Goal: Task Accomplishment & Management: Manage account settings

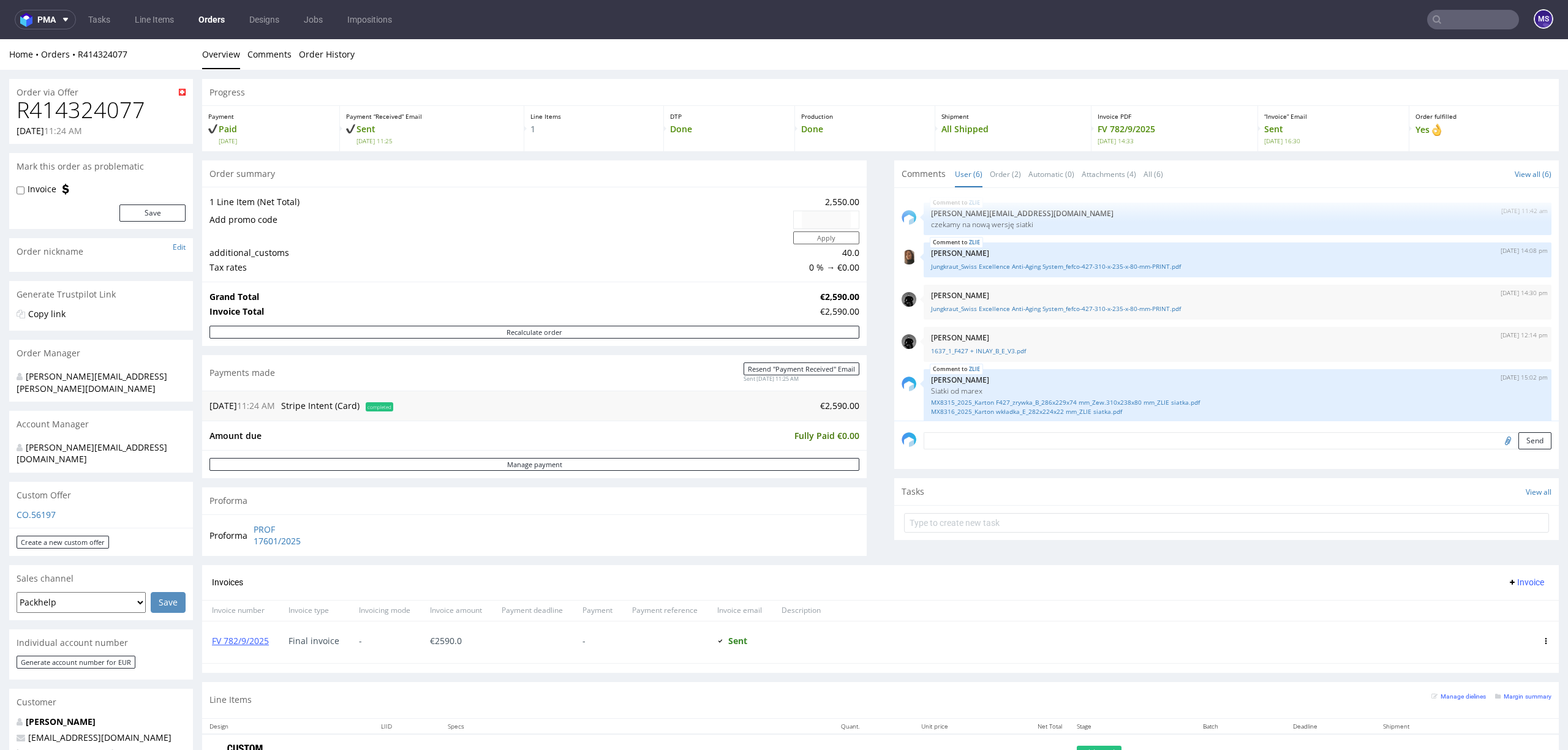
scroll to position [49, 0]
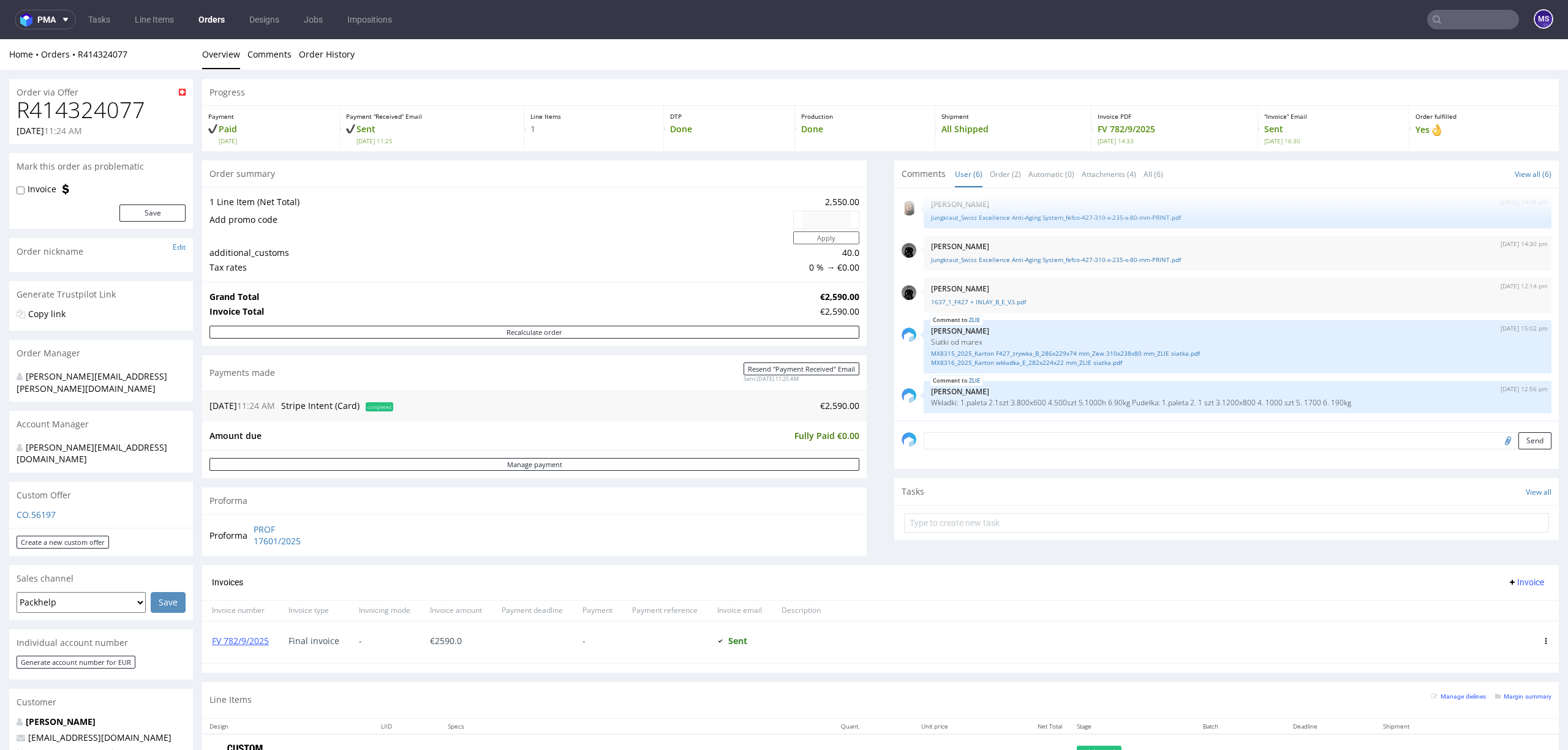
click at [1471, 16] on input "text" at bounding box center [1473, 19] width 92 height 20
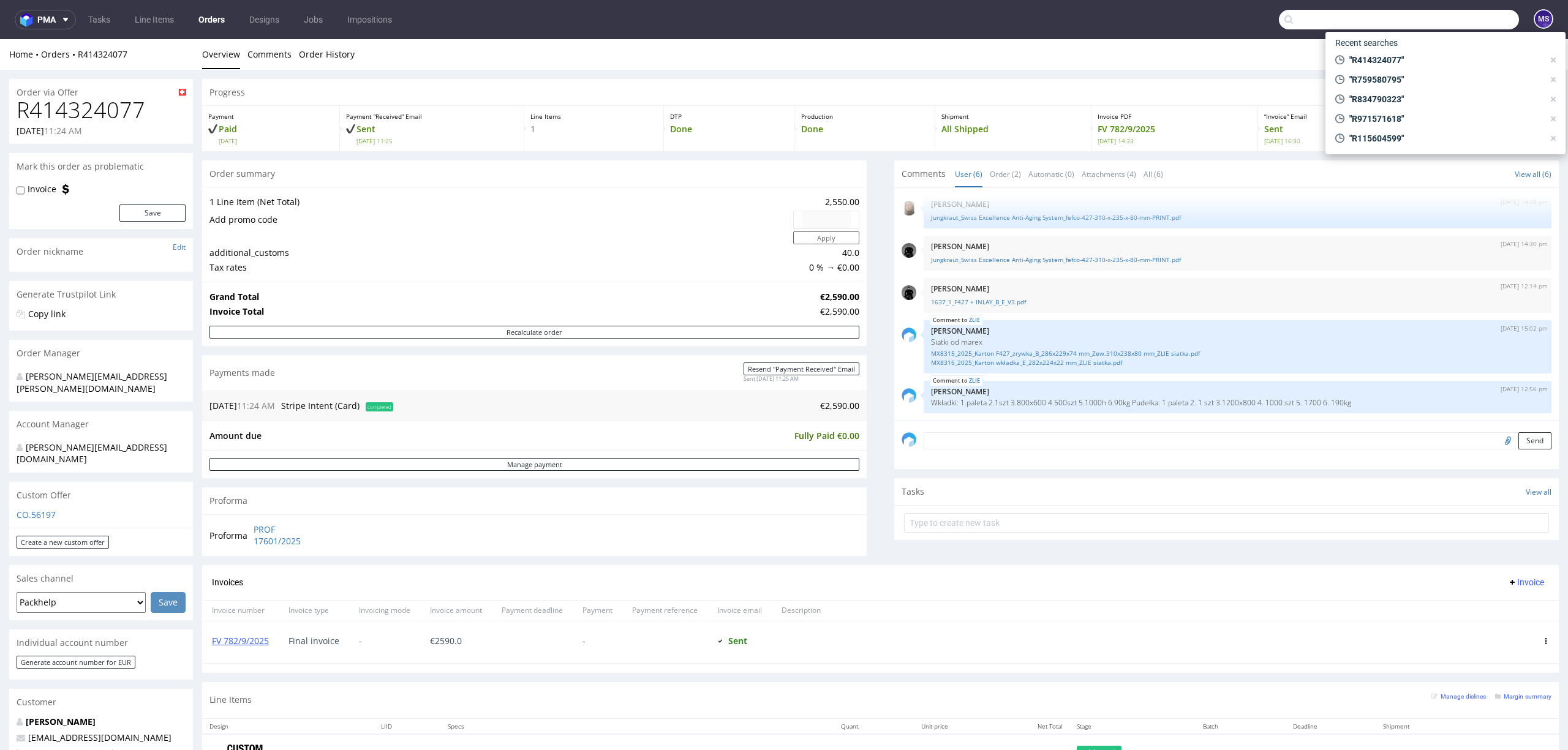
paste input "R201064793"
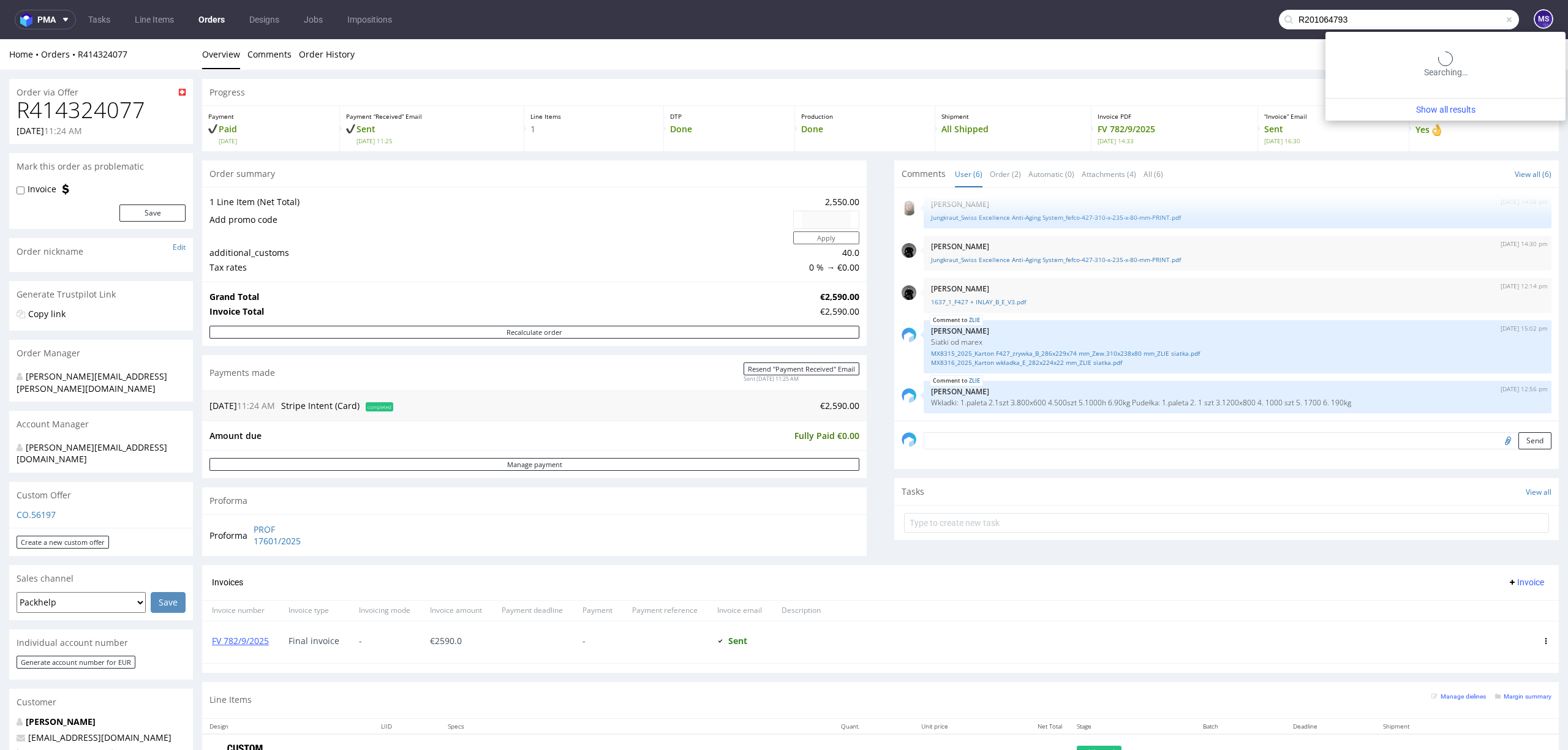
type input "R201064793"
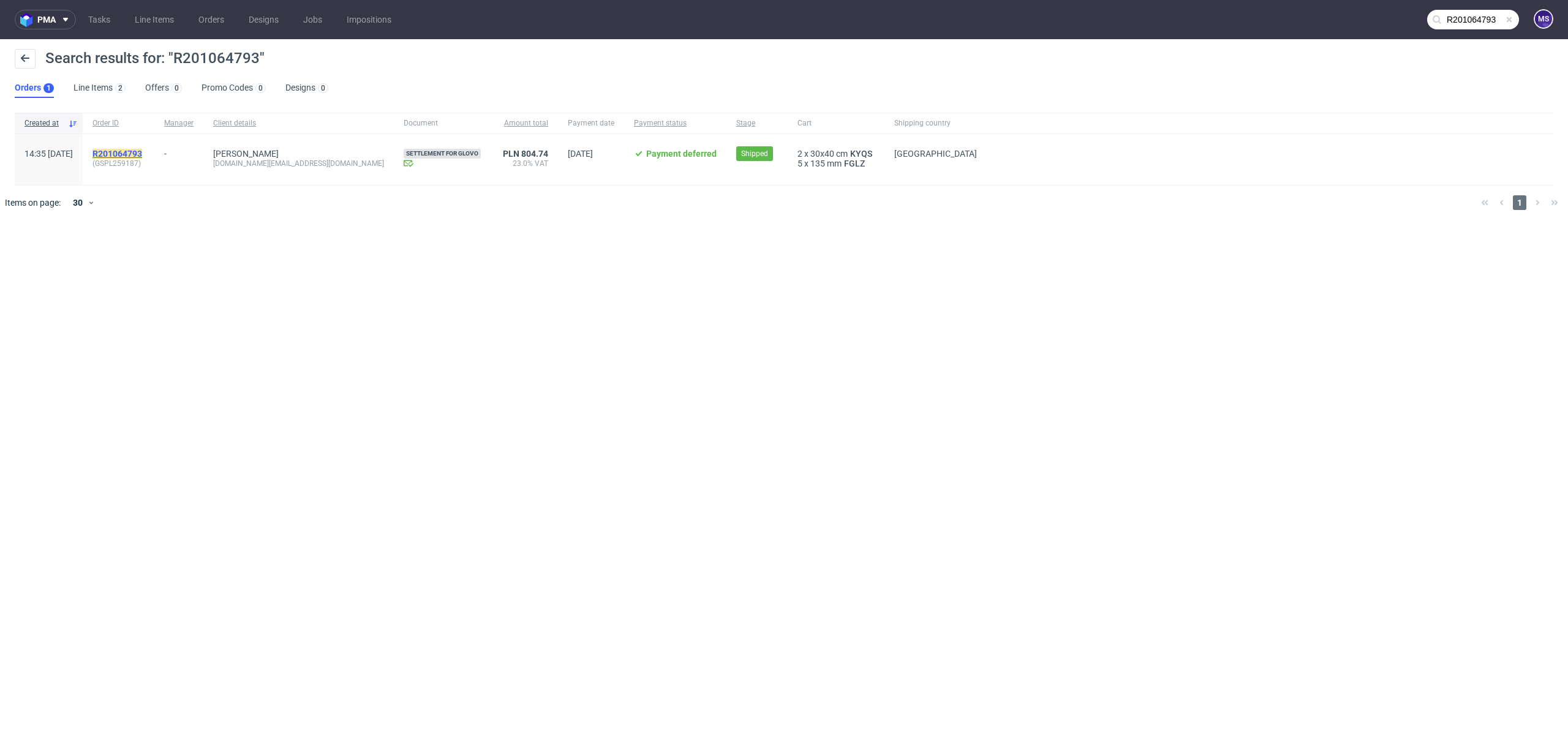
click at [142, 153] on mark "R201064793" at bounding box center [117, 153] width 50 height 9
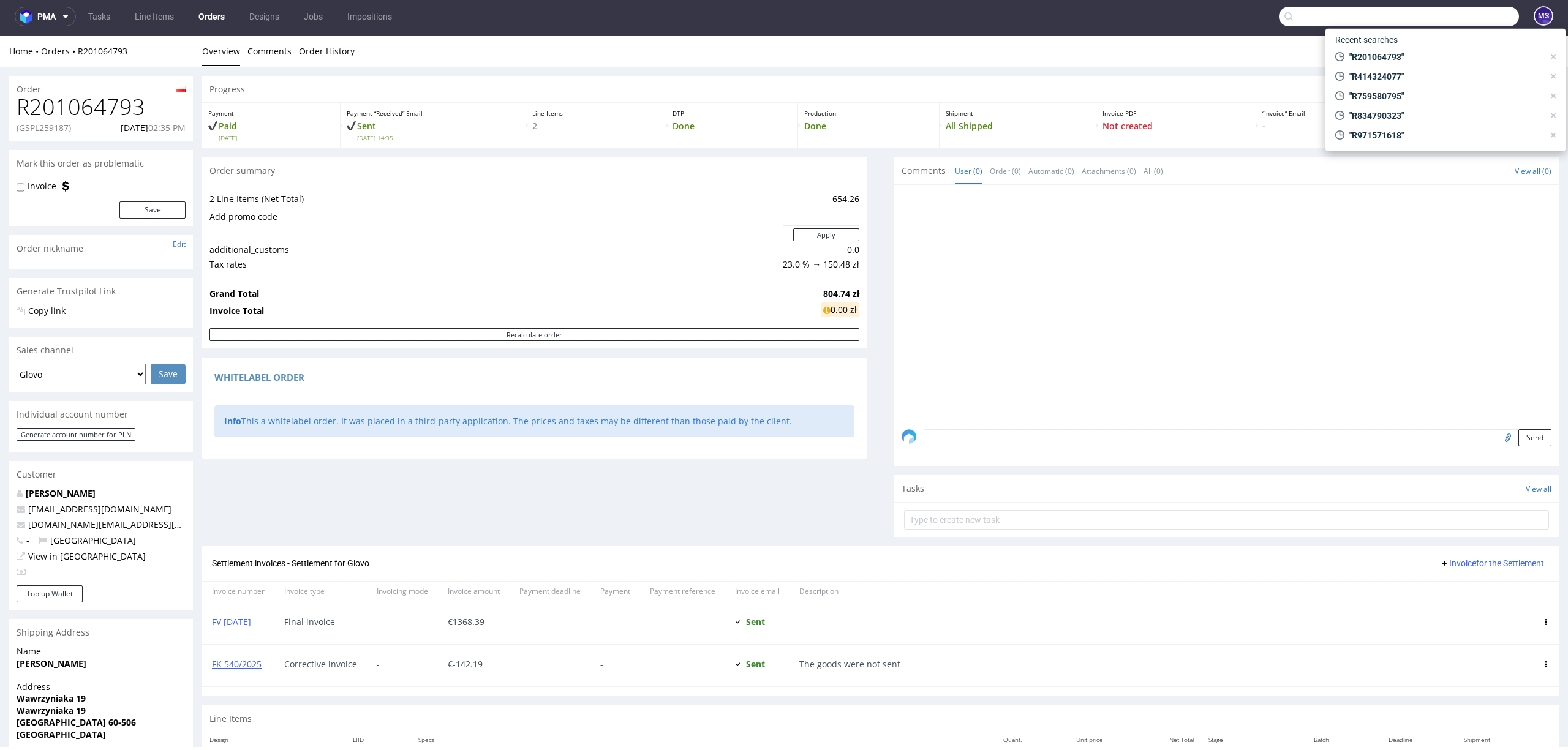
click at [1467, 23] on input "text" at bounding box center [1399, 17] width 240 height 20
paste input "R060558495"
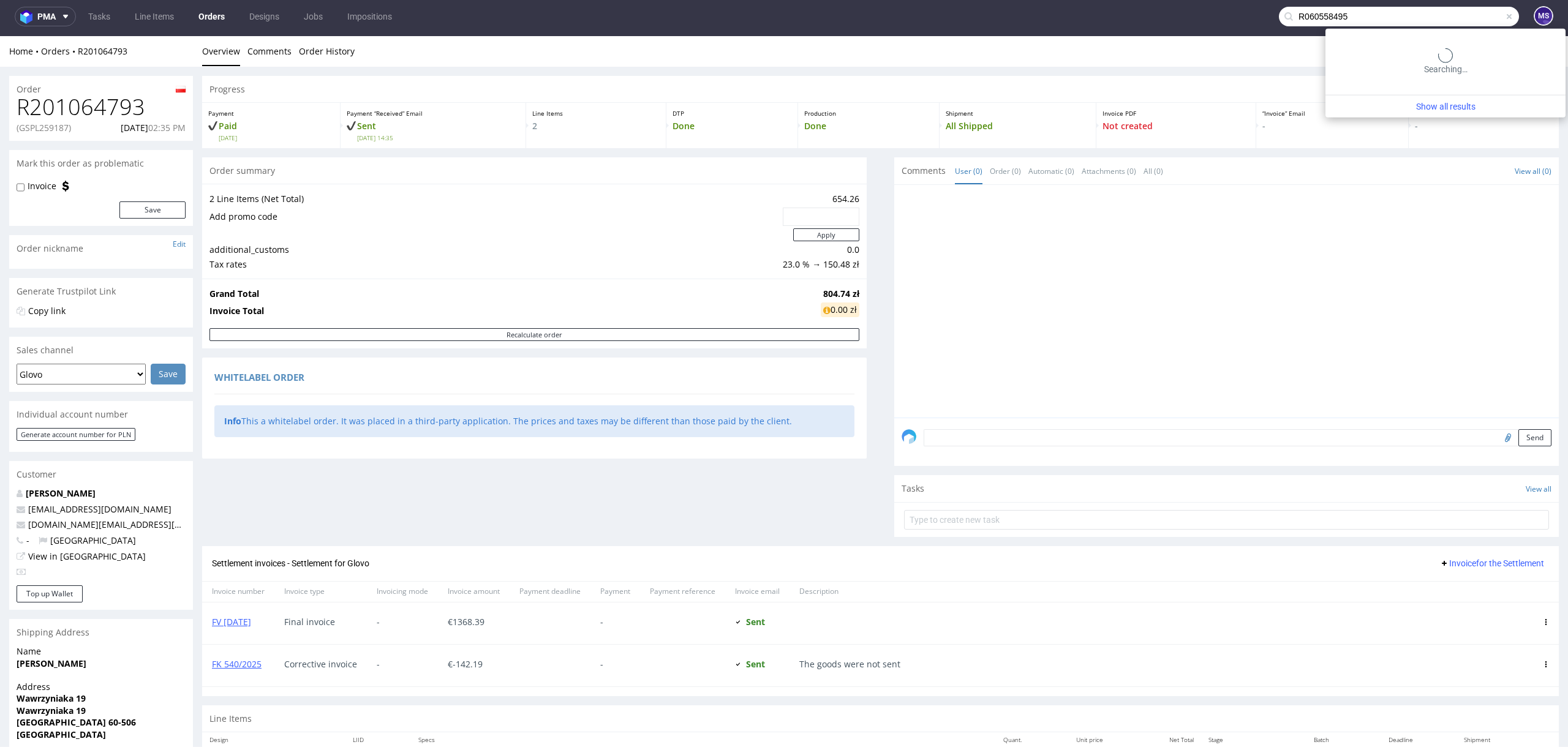
type input "R060558495"
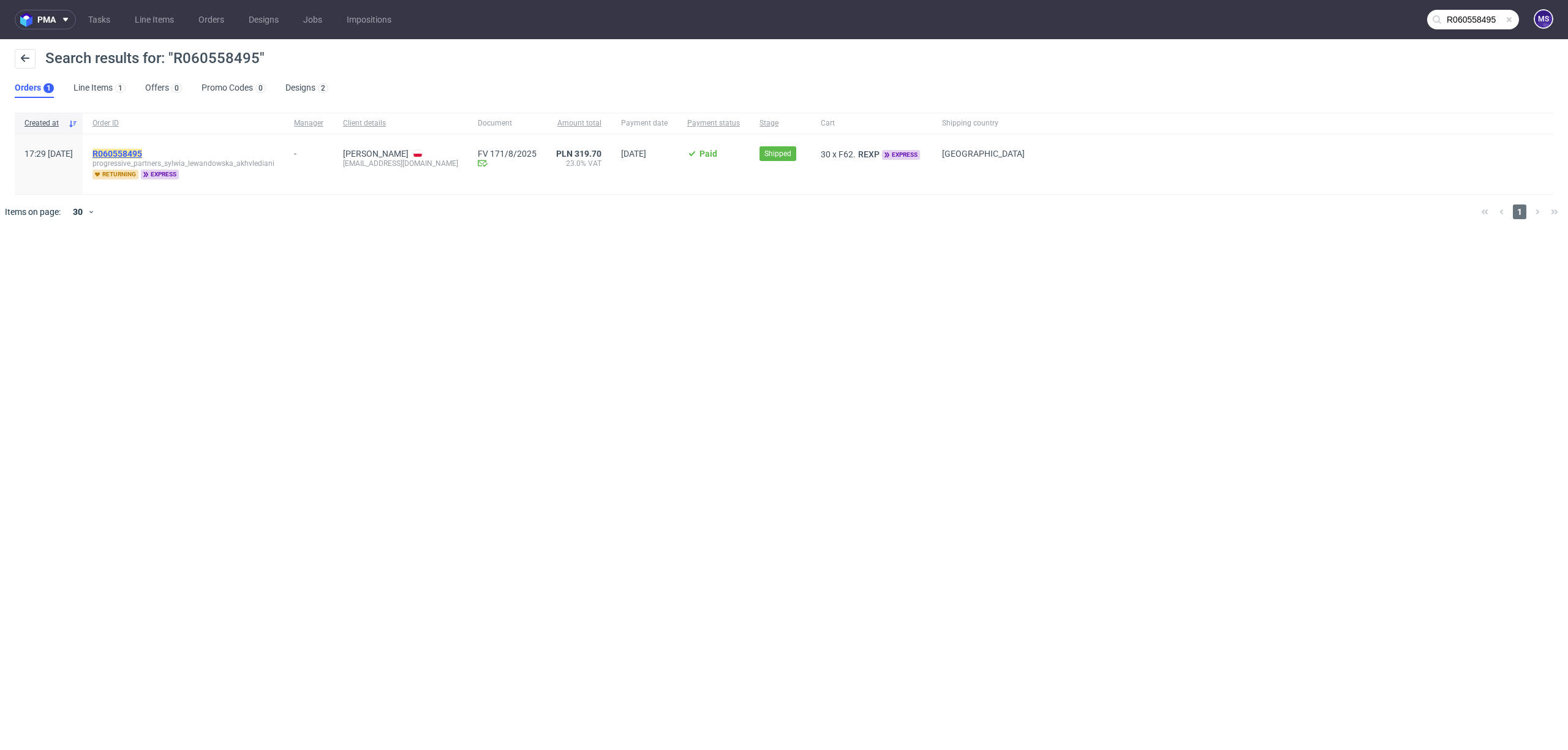
click at [142, 155] on mark "R060558495" at bounding box center [117, 153] width 50 height 9
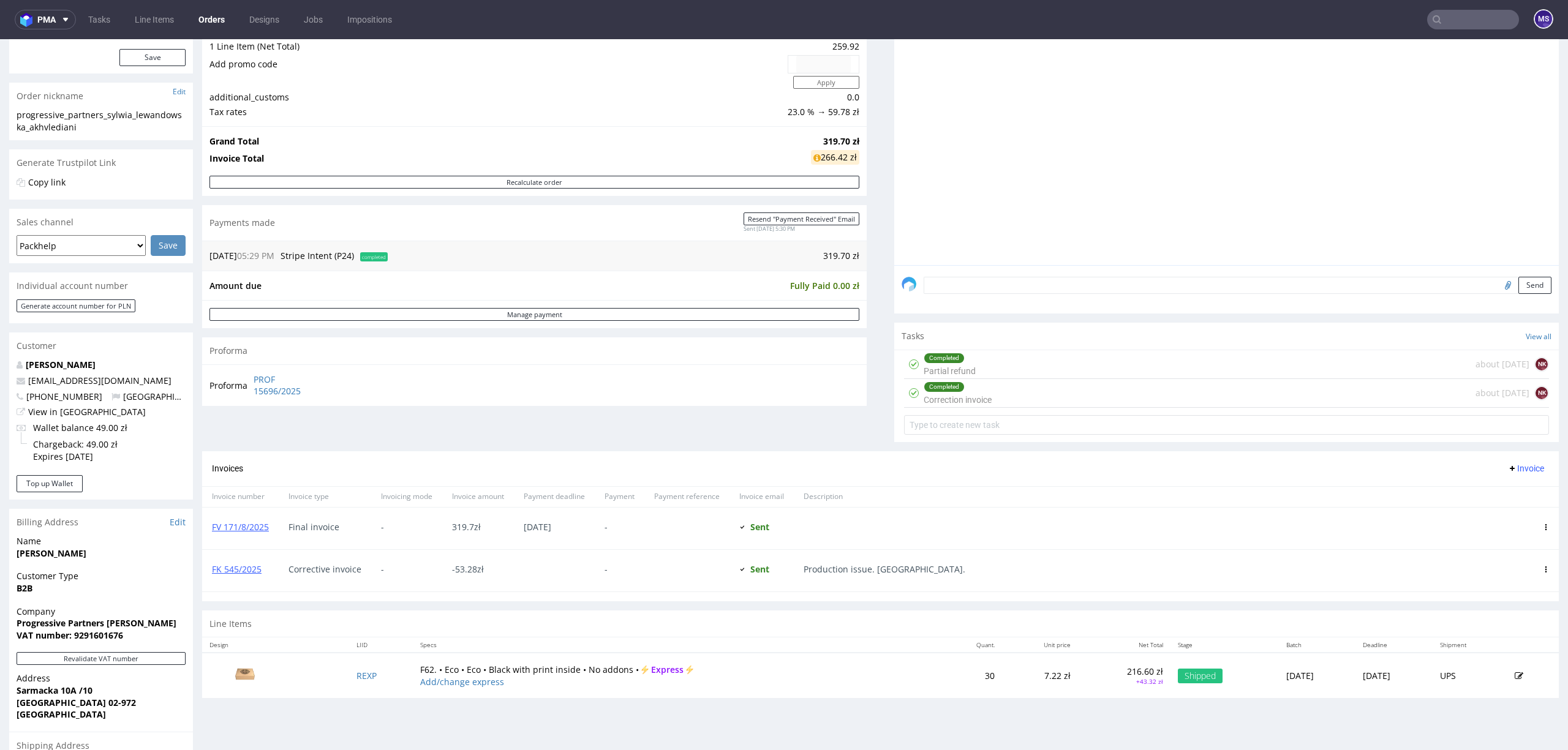
scroll to position [163, 0]
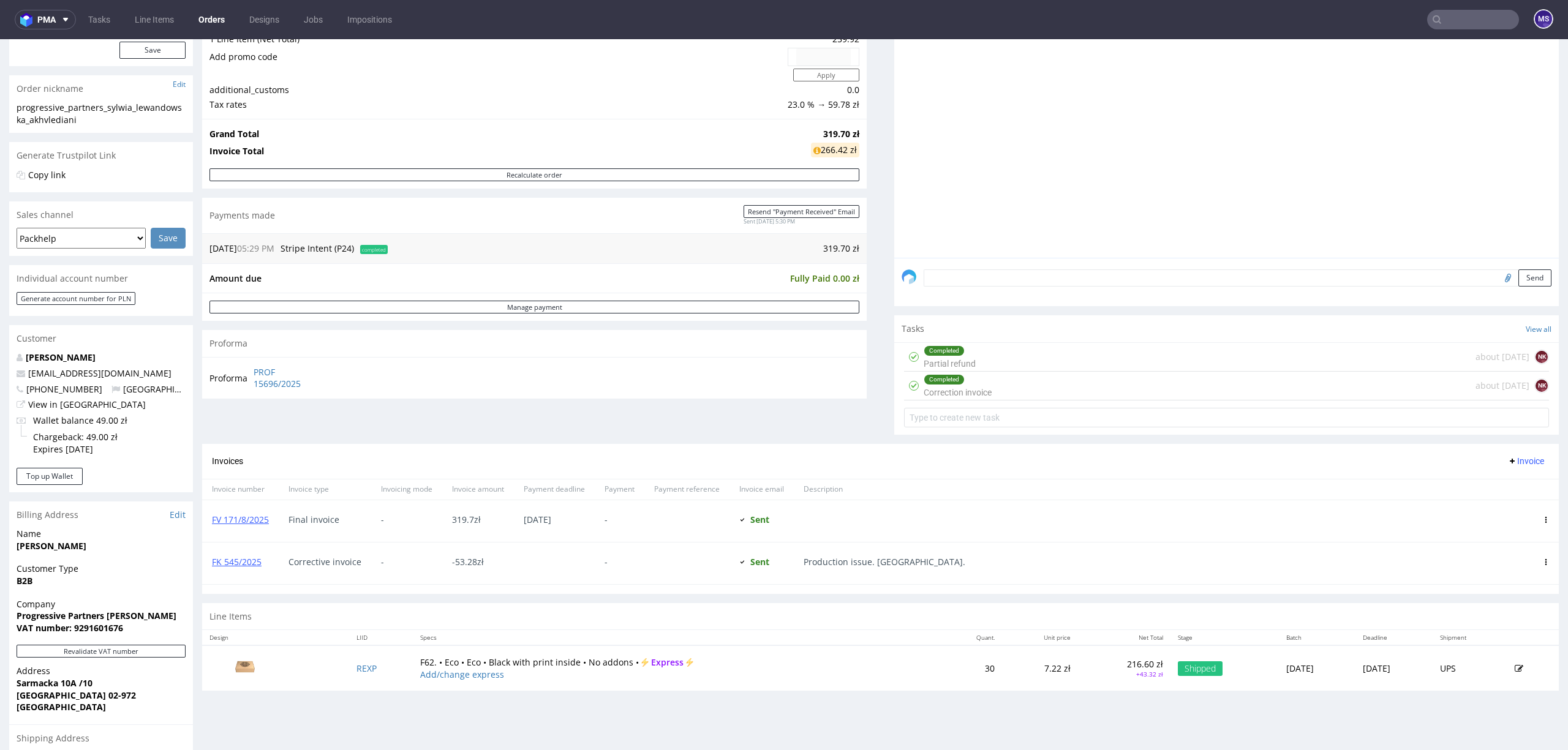
click at [1003, 394] on div "Completed Correction invoice about [DATE] NK" at bounding box center [1227, 386] width 645 height 28
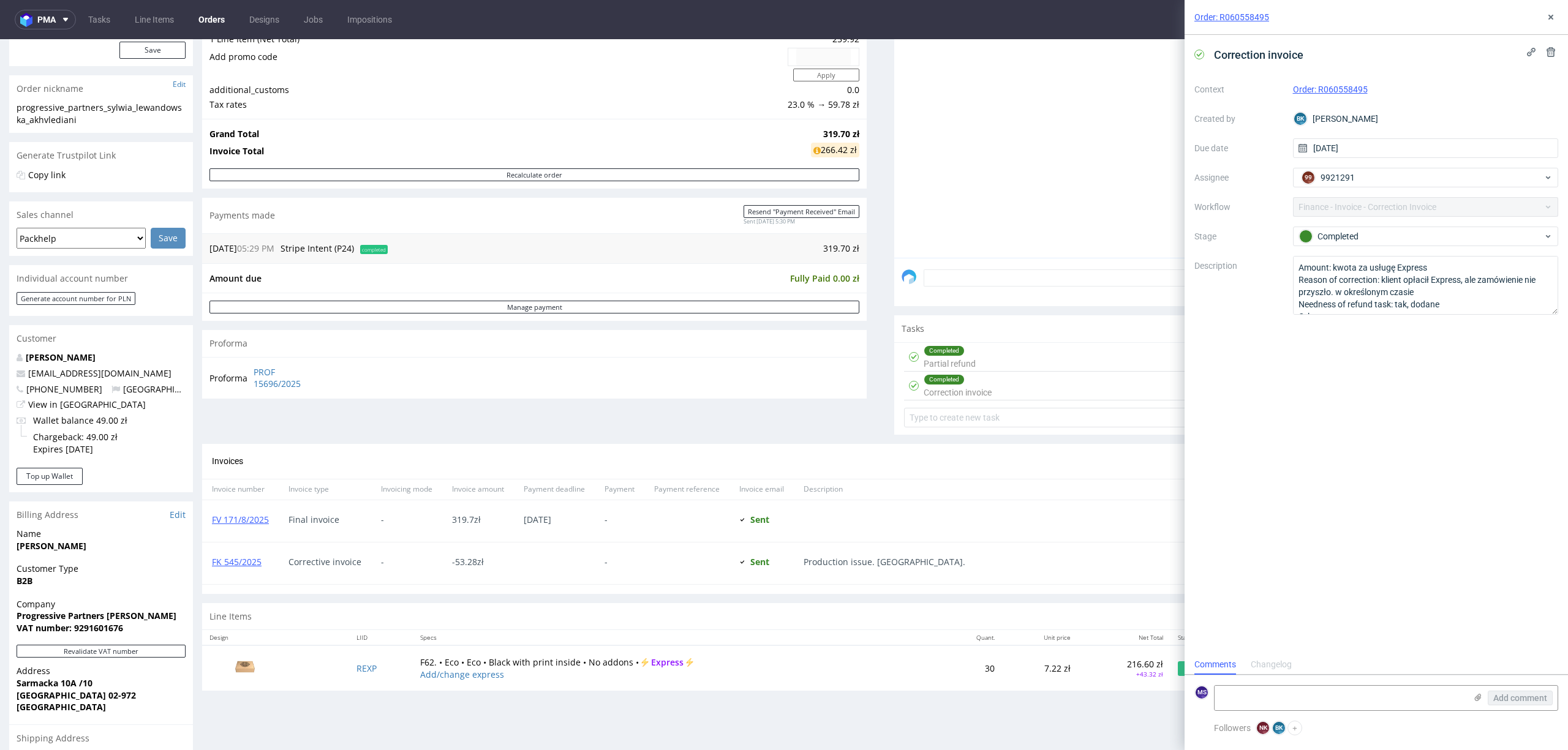
scroll to position [9, 0]
drag, startPoint x: 1556, startPoint y: 312, endPoint x: 1562, endPoint y: 309, distance: 6.7
click at [1562, 309] on div "Correction invoice Context Order: R060558495 Created by BK [PERSON_NAME] Due da…" at bounding box center [1376, 345] width 383 height 620
click at [1549, 15] on use at bounding box center [1551, 17] width 5 height 5
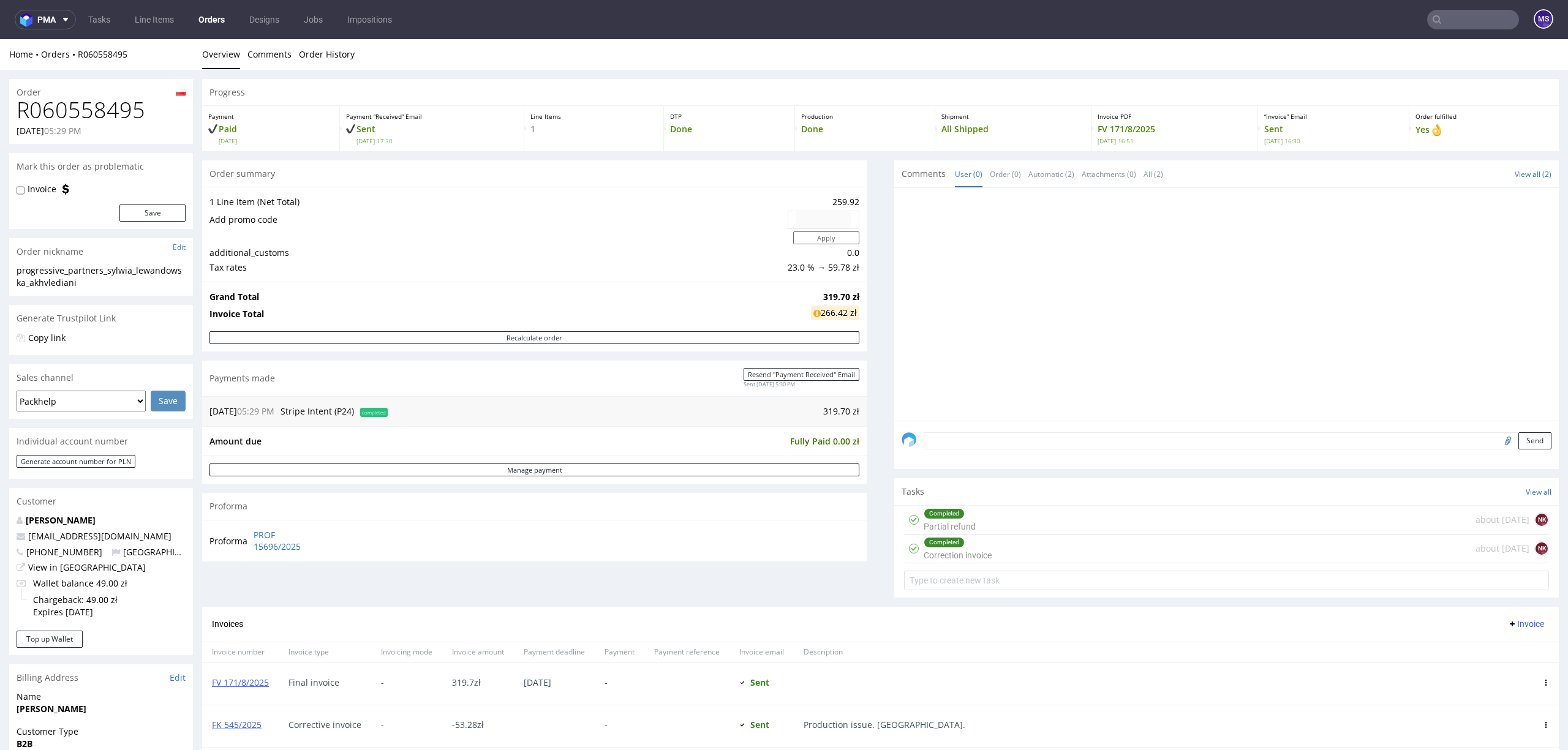
scroll to position [20, 0]
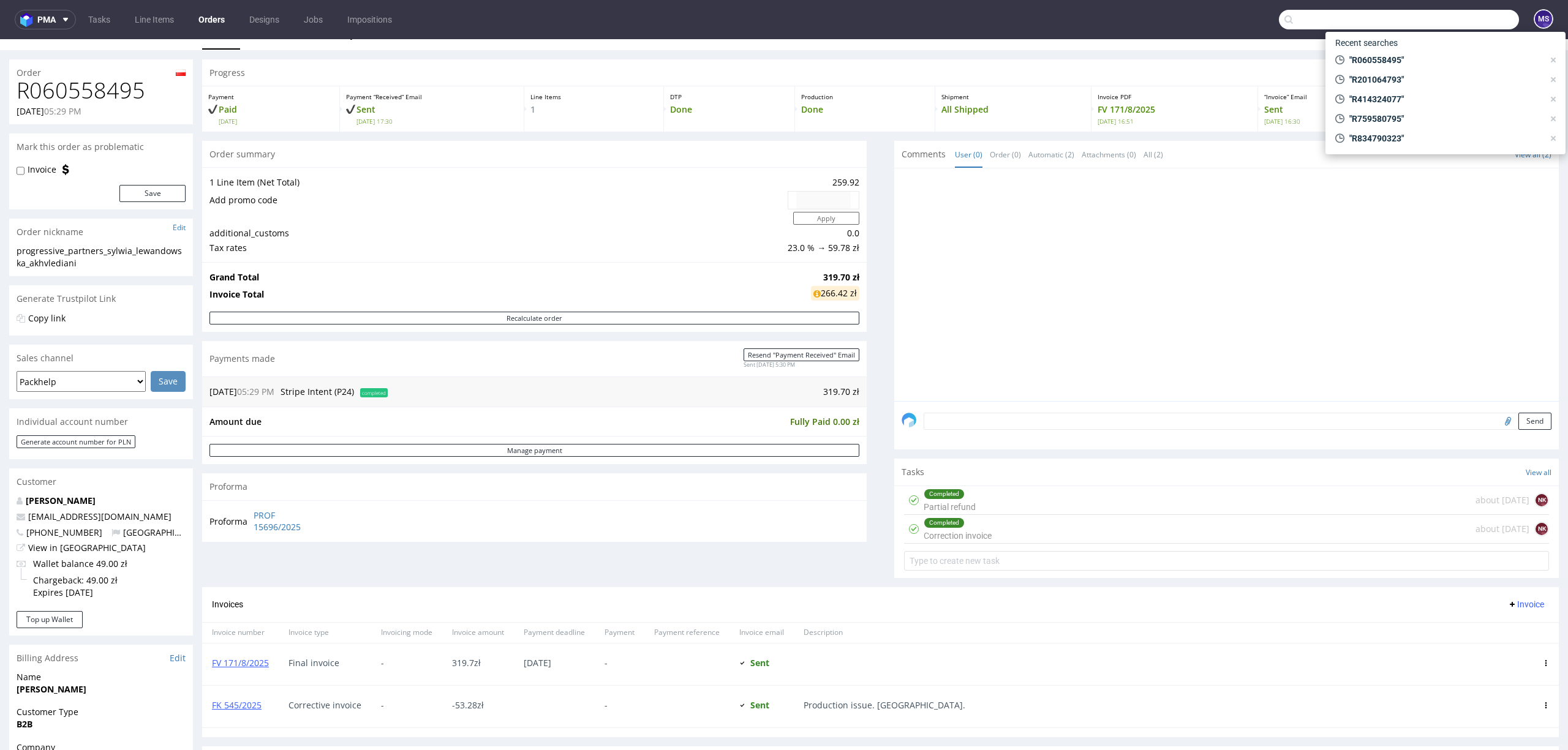
click at [1456, 18] on input "text" at bounding box center [1399, 19] width 240 height 20
paste input "R672332874"
type input "R672332874"
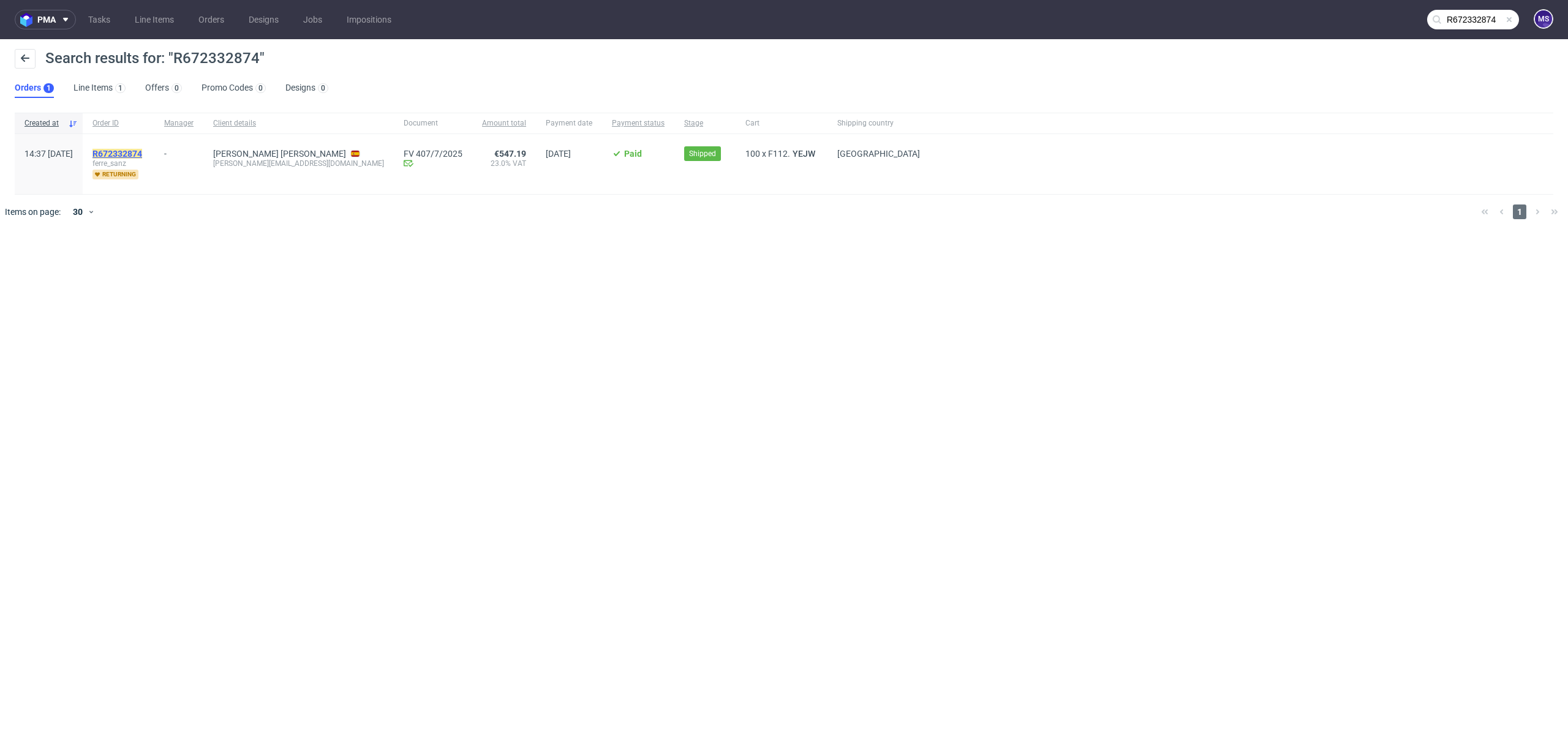
click at [142, 153] on mark "R672332874" at bounding box center [117, 153] width 50 height 9
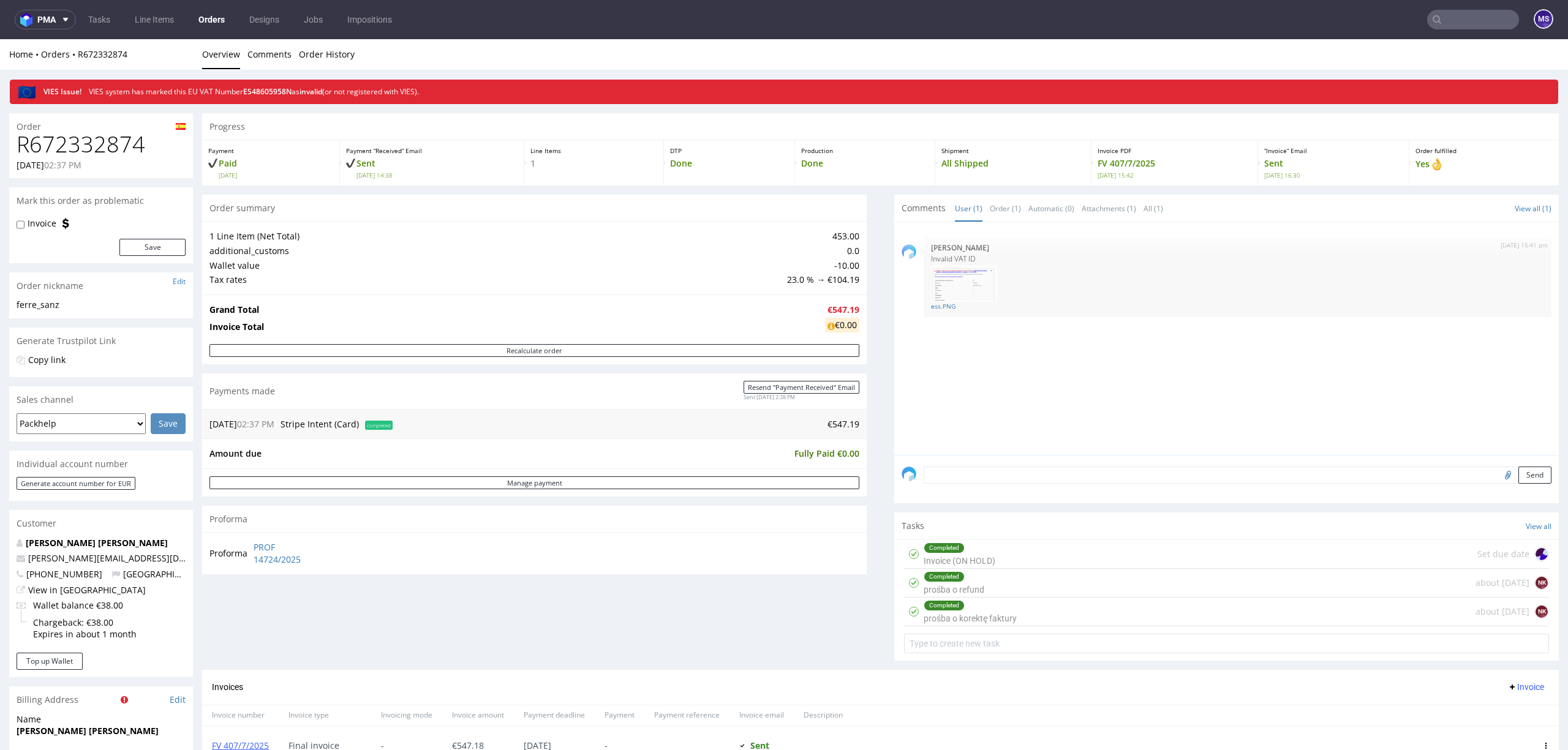
click at [1012, 625] on div "Completed prośba o korektę faktury about [DATE] NK" at bounding box center [1227, 612] width 645 height 28
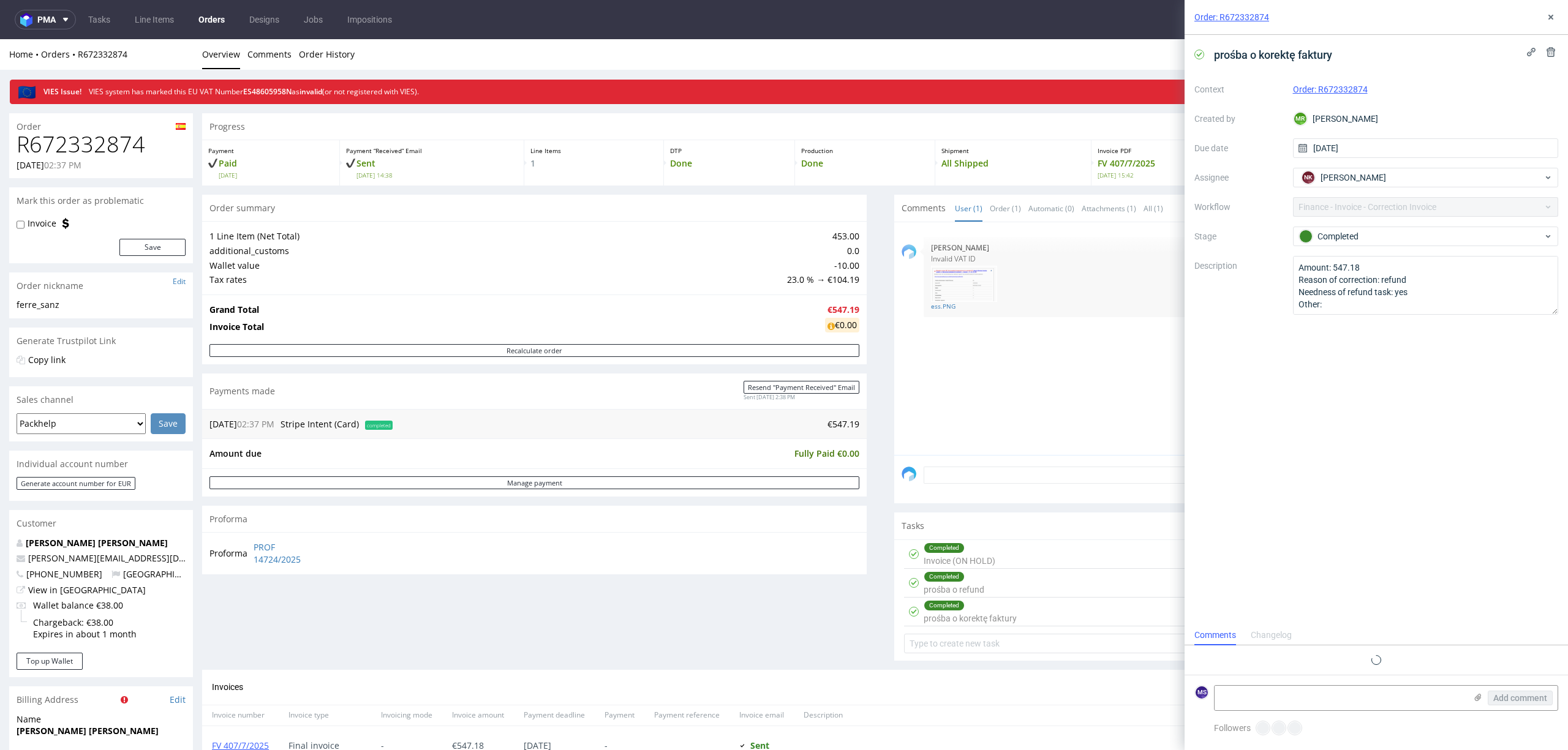
scroll to position [9, 0]
click at [1549, 15] on use at bounding box center [1551, 17] width 5 height 5
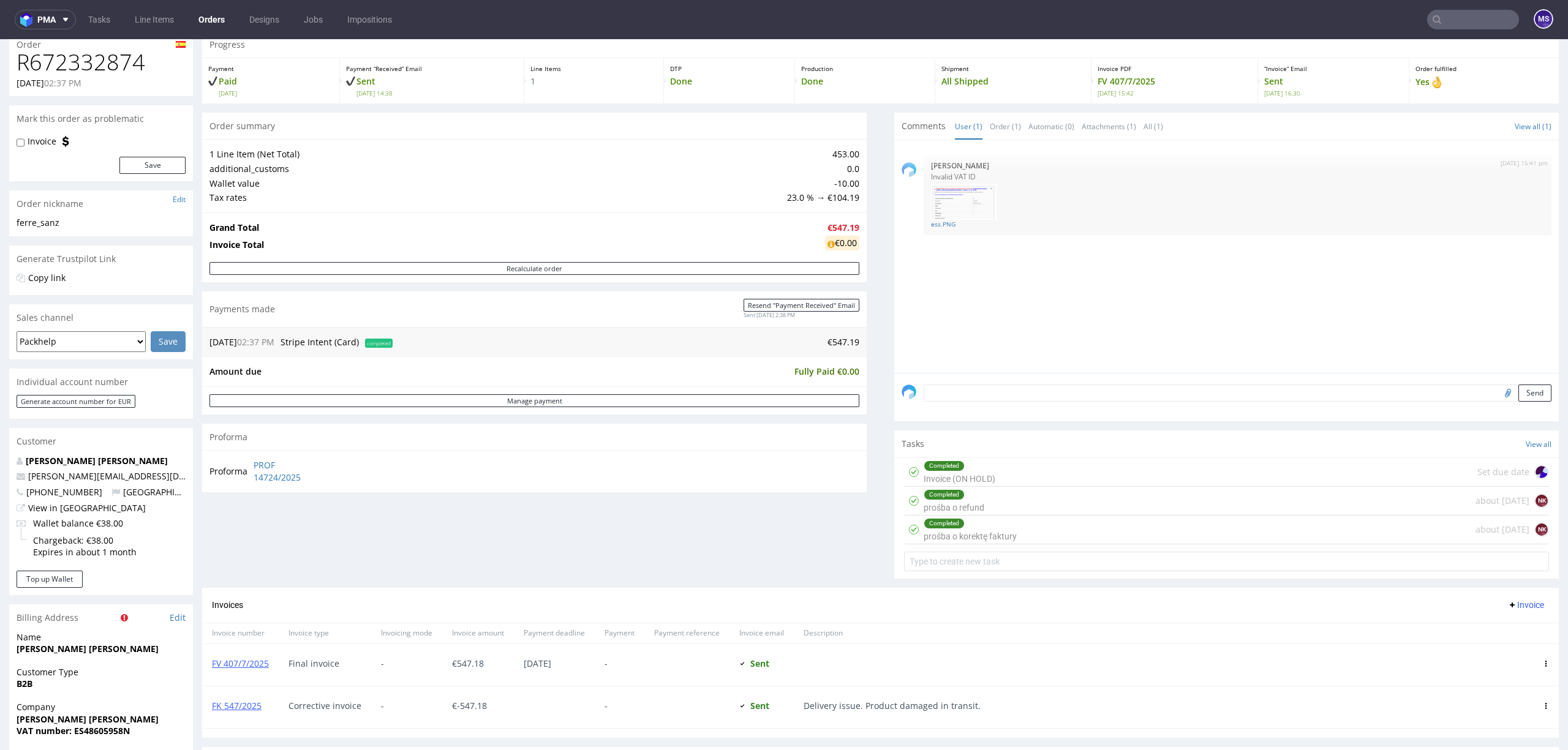
scroll to position [79, 0]
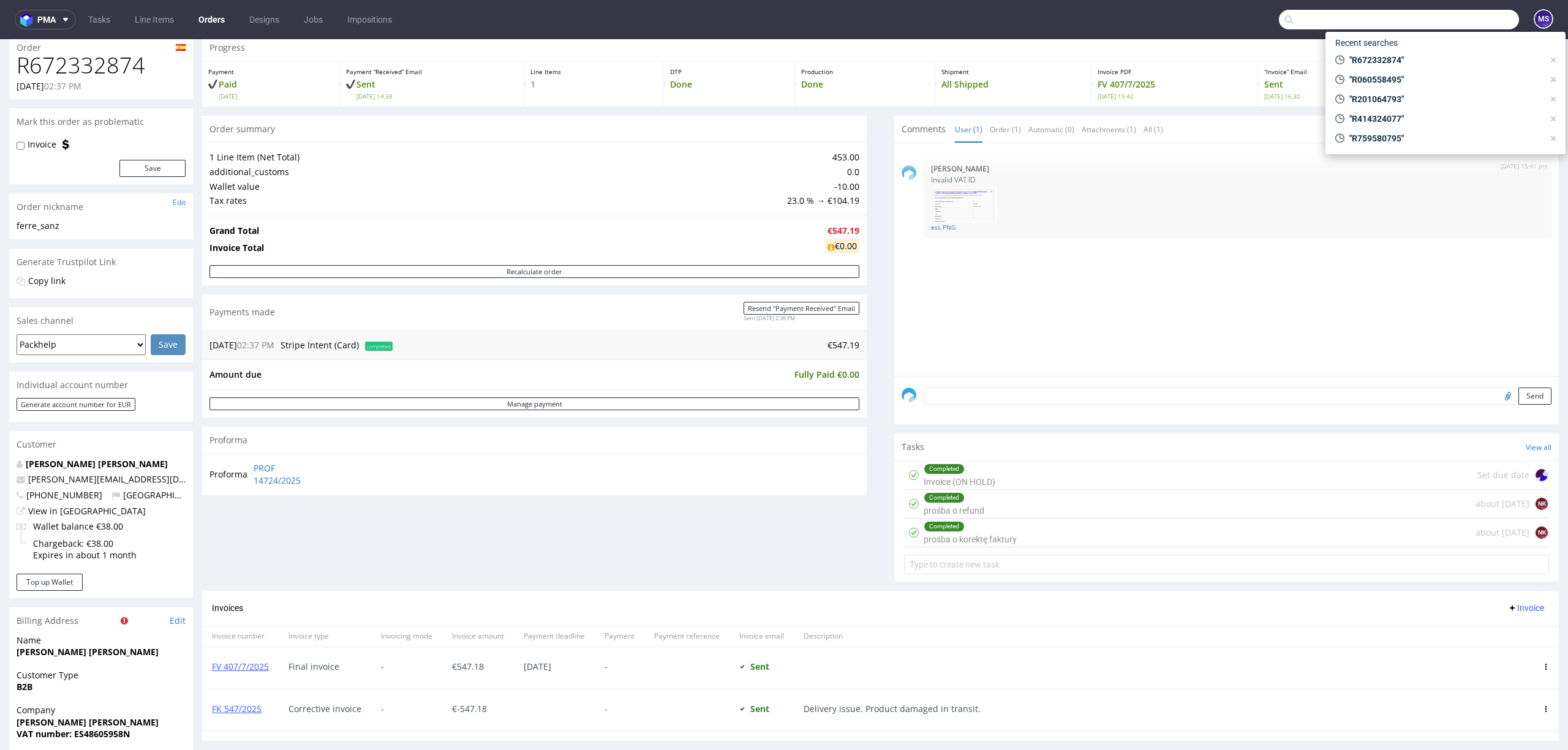
click at [1438, 23] on input "text" at bounding box center [1399, 19] width 240 height 20
paste input "R776106695"
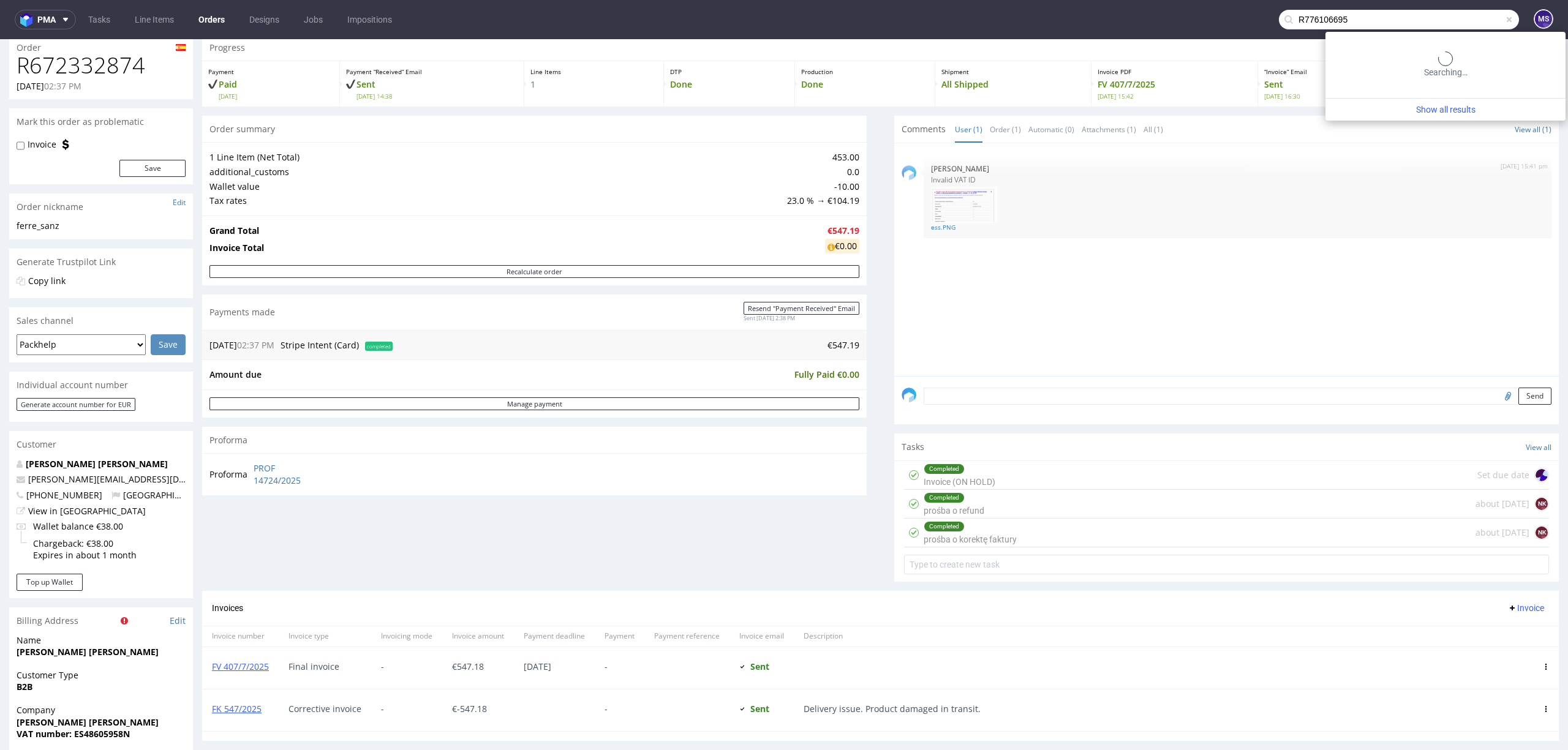
type input "R776106695"
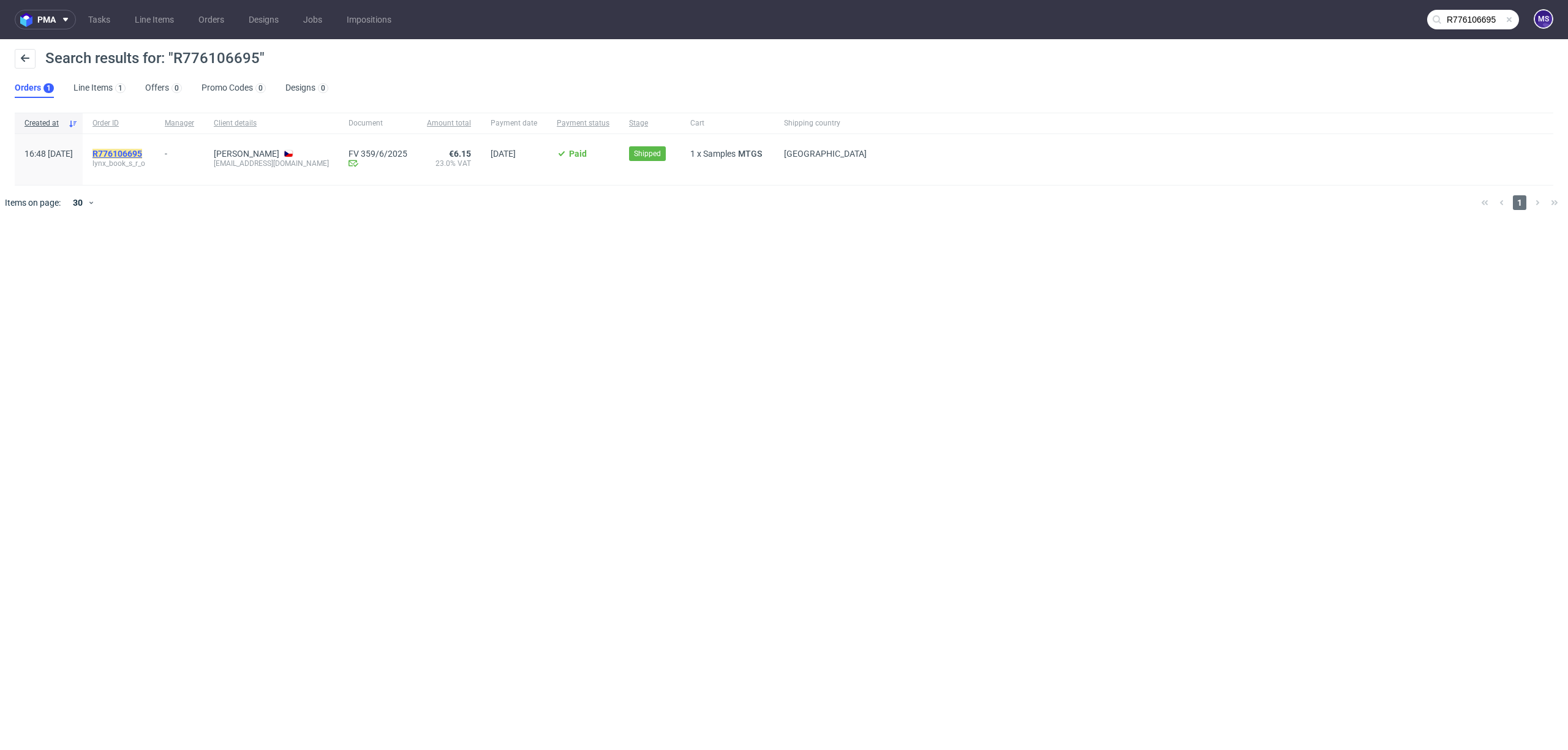
click at [142, 153] on mark "R776106695" at bounding box center [117, 153] width 50 height 9
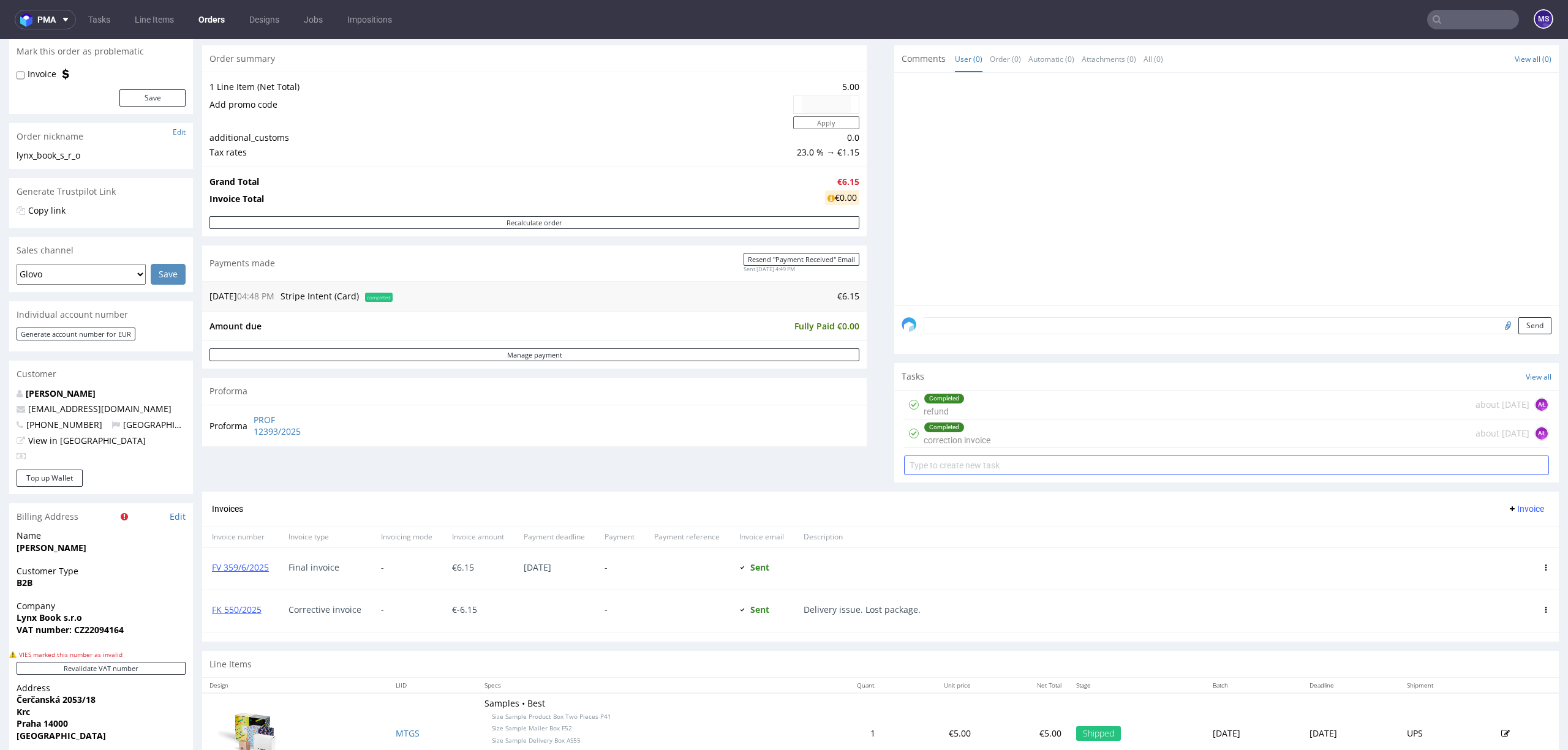
scroll to position [163, 0]
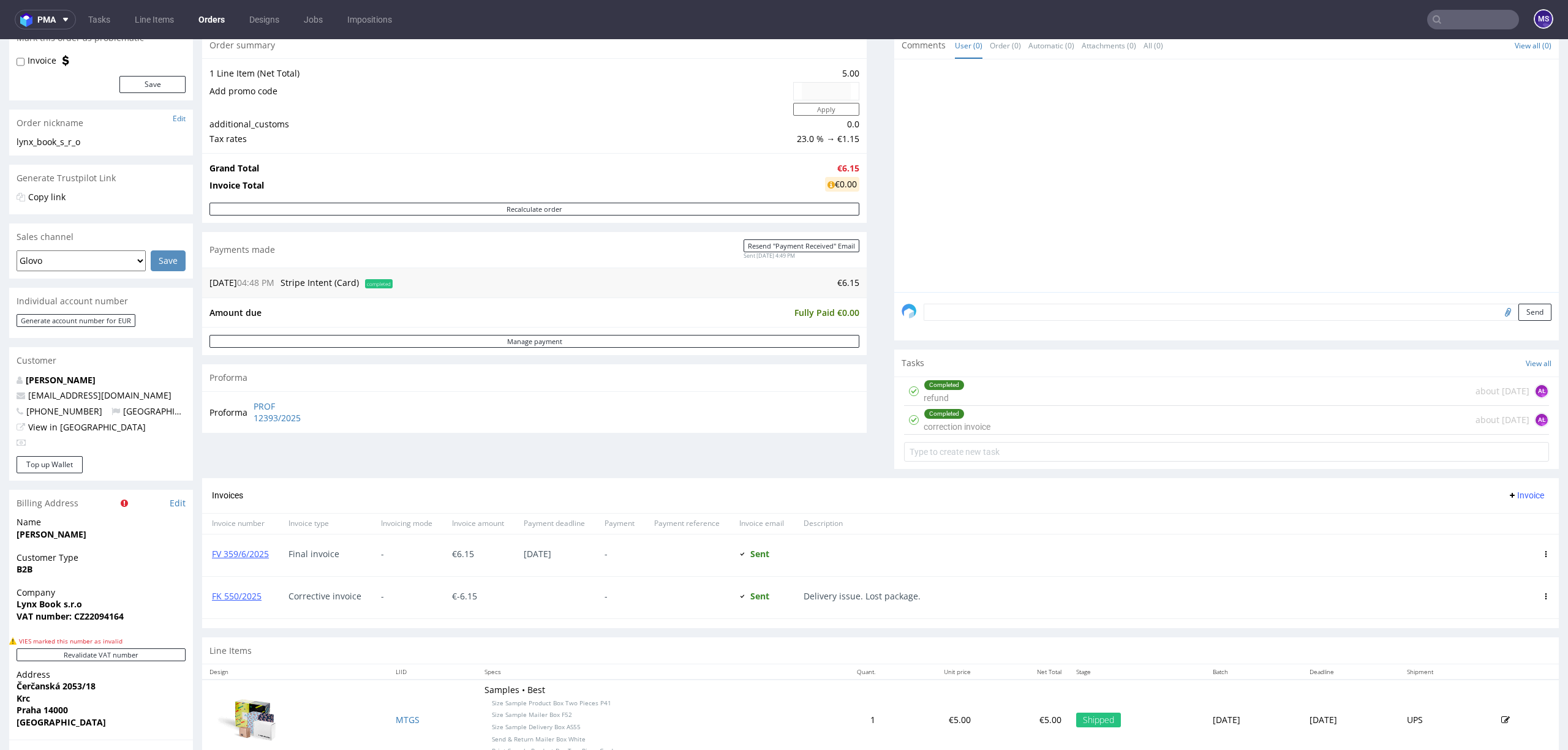
click at [1025, 428] on div "Completed correction invoice about [DATE] AŁ" at bounding box center [1227, 420] width 645 height 28
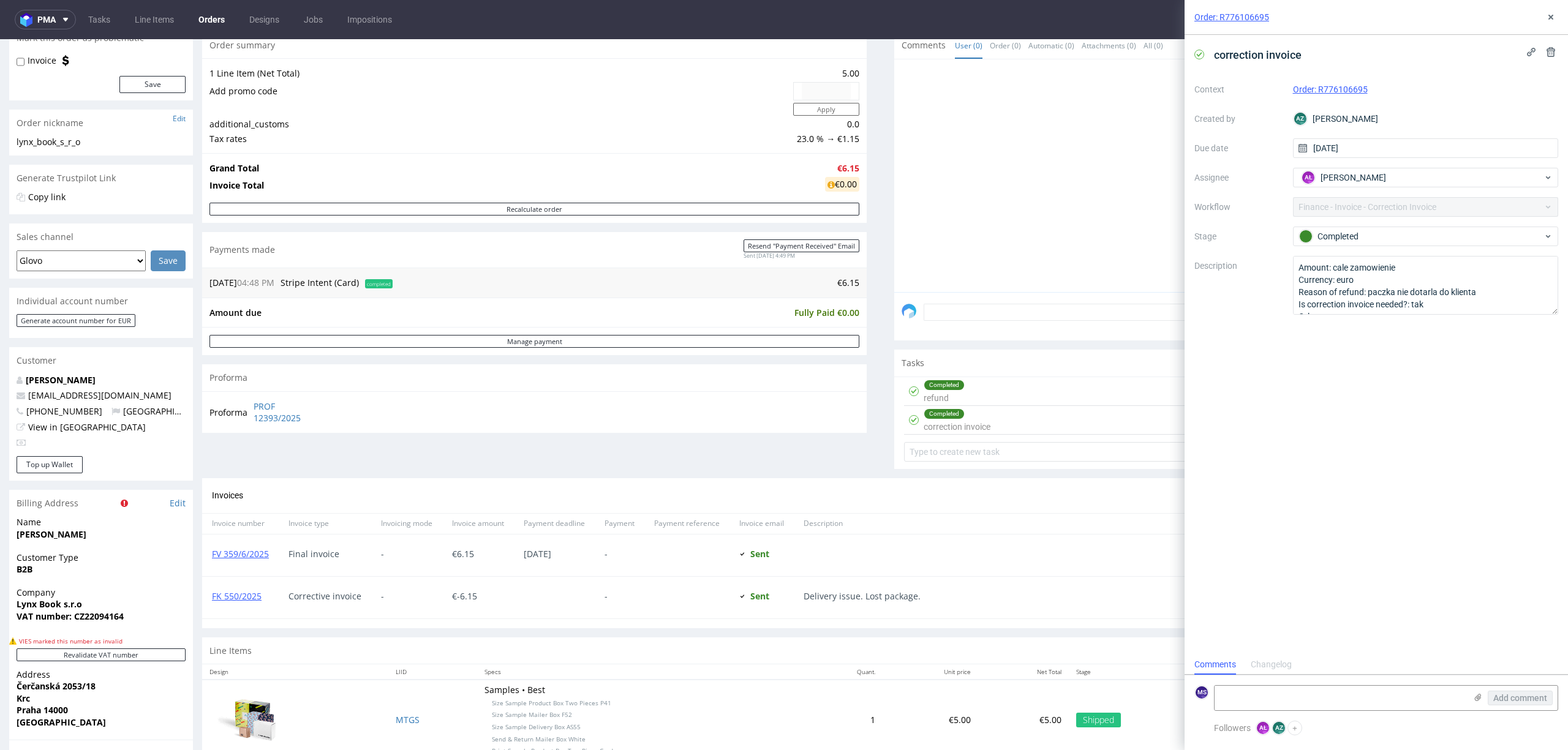
scroll to position [9, 0]
click at [1556, 304] on textarea "Amount: cale zamowienie Currency: euro Reason of refund: paczka nie dotarla do …" at bounding box center [1426, 283] width 266 height 55
click at [1551, 9] on button at bounding box center [1551, 17] width 15 height 15
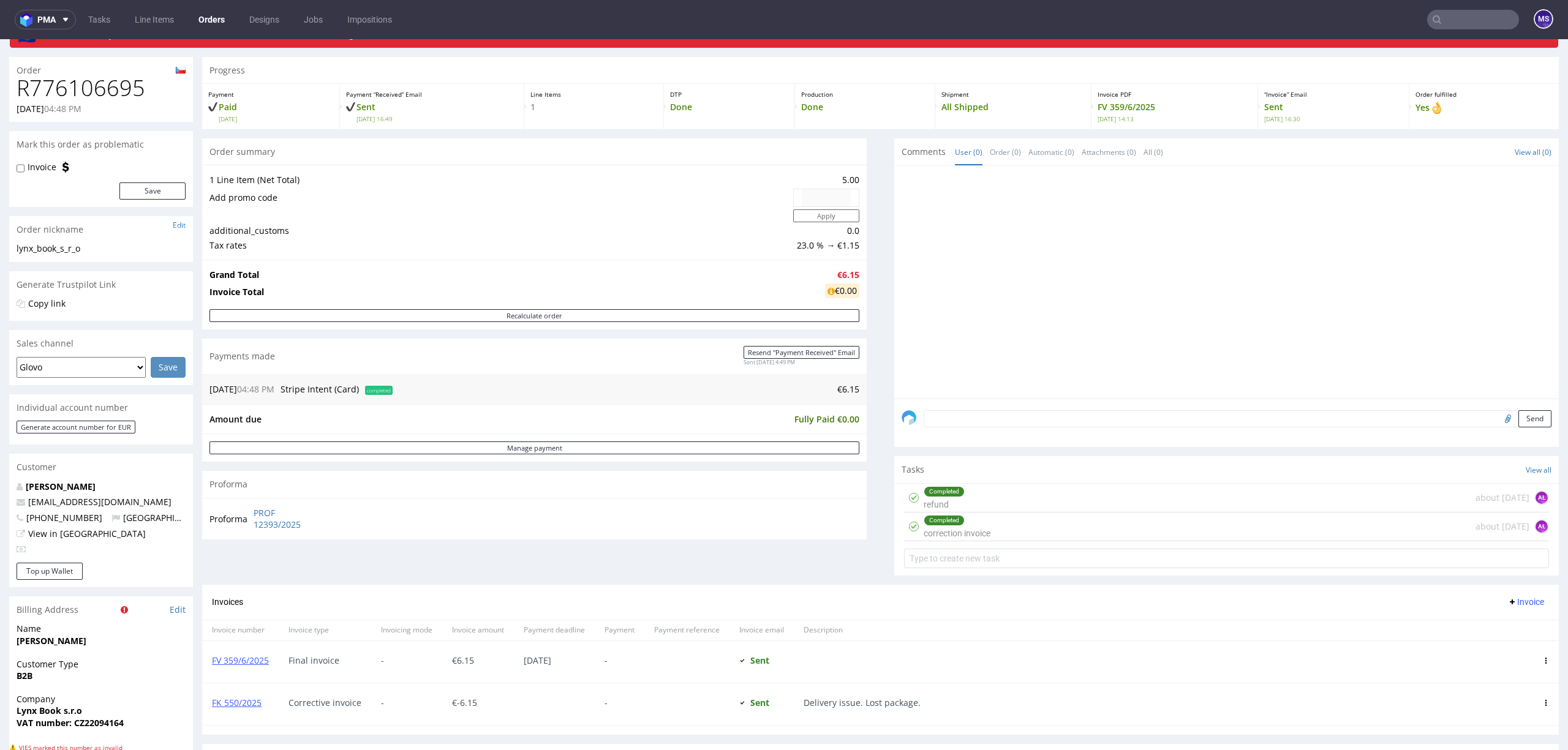
scroll to position [72, 0]
